Goal: Navigation & Orientation: Find specific page/section

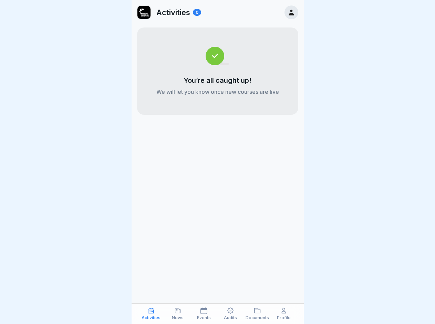
click at [151, 314] on icon at bounding box center [151, 311] width 7 height 7
click at [177, 314] on icon at bounding box center [177, 311] width 7 height 7
click at [204, 314] on icon at bounding box center [203, 311] width 7 height 7
click at [230, 314] on icon at bounding box center [230, 311] width 6 height 6
click at [257, 314] on icon at bounding box center [257, 311] width 7 height 7
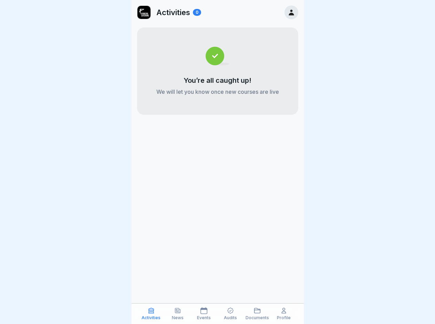
click at [283, 314] on icon at bounding box center [283, 311] width 7 height 7
